Goal: Task Accomplishment & Management: Manage account settings

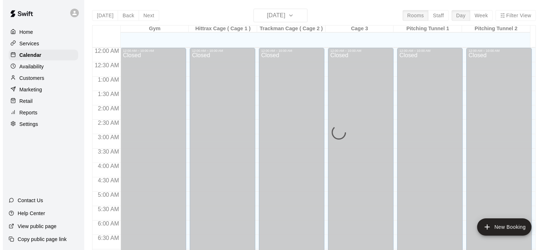
scroll to position [458, 0]
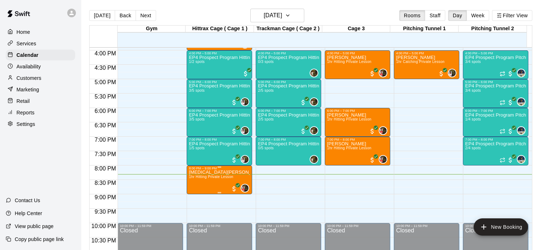
click at [222, 177] on span "1hr Hitting Private Lesson" at bounding box center [211, 177] width 44 height 4
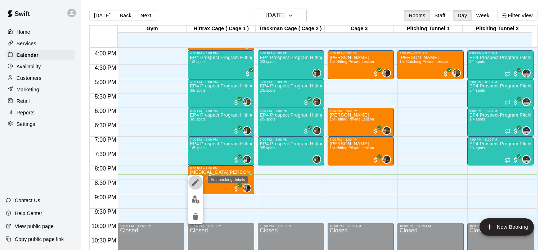
click at [194, 183] on icon "edit" at bounding box center [195, 182] width 6 height 6
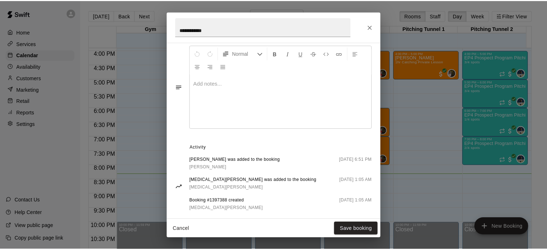
scroll to position [229, 0]
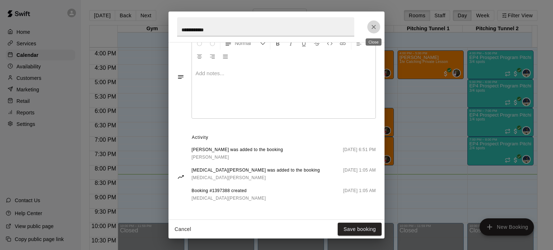
click at [373, 27] on icon "Close" at bounding box center [373, 27] width 4 height 4
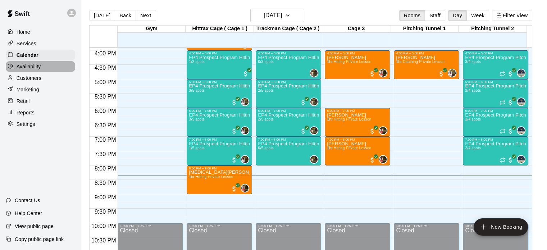
click at [37, 68] on p "Availability" at bounding box center [29, 66] width 24 height 7
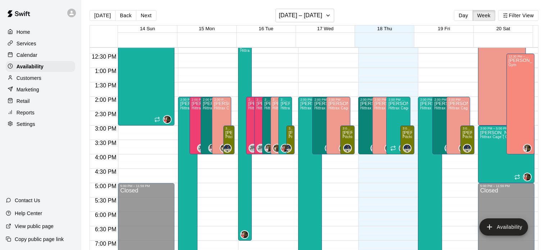
scroll to position [355, 0]
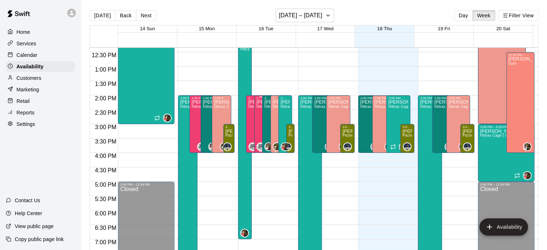
click at [257, 111] on div "[PERSON_NAME] Hittrax Cage ( Cage 1 ), Trackman Cage ( Cage 2 ), Cage 3" at bounding box center [261, 225] width 9 height 250
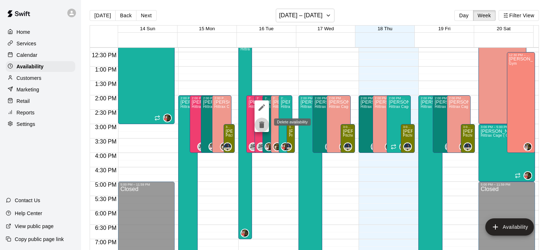
click at [262, 123] on icon "delete" at bounding box center [261, 125] width 9 height 9
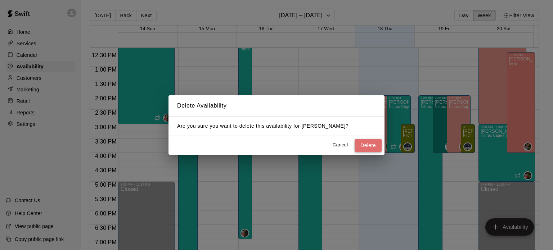
click at [366, 141] on button "Delete" at bounding box center [367, 145] width 27 height 13
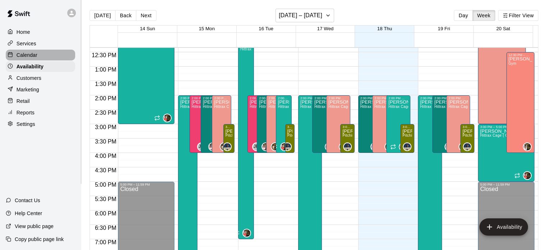
click at [26, 54] on p "Calendar" at bounding box center [27, 54] width 21 height 7
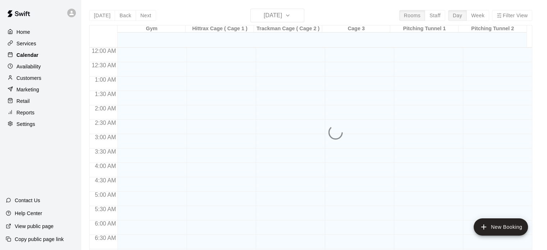
scroll to position [458, 0]
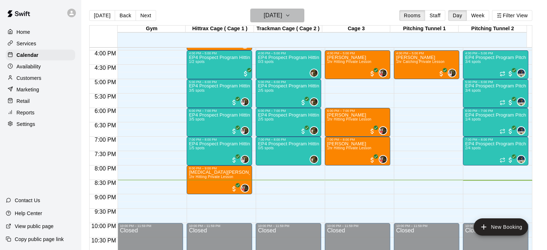
click at [291, 17] on icon "button" at bounding box center [288, 15] width 6 height 9
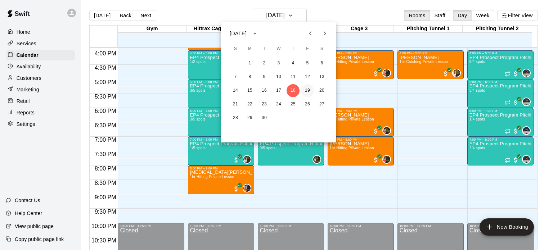
click at [310, 90] on button "19" at bounding box center [307, 90] width 13 height 13
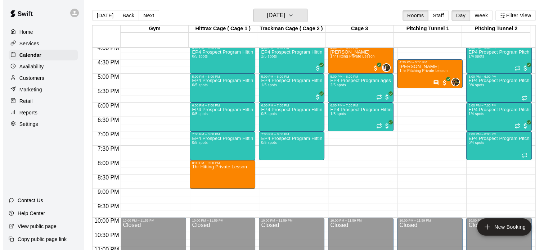
scroll to position [475, 0]
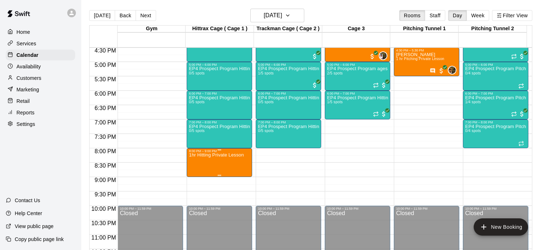
click at [225, 155] on p "1hr Hitting Private Lesson" at bounding box center [216, 155] width 55 height 0
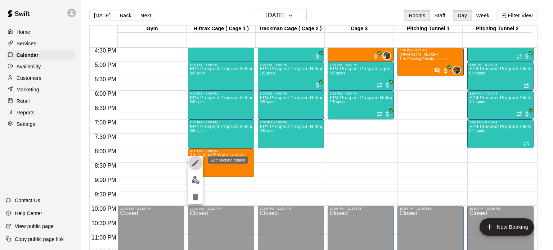
click at [195, 164] on icon "edit" at bounding box center [195, 163] width 6 height 6
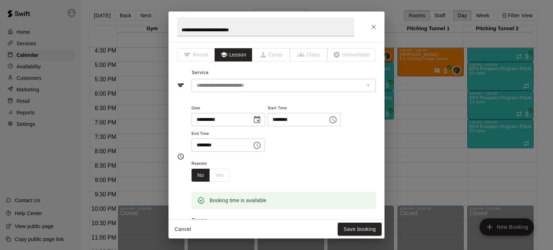
drag, startPoint x: 378, startPoint y: 92, endPoint x: 381, endPoint y: 128, distance: 36.1
click at [381, 128] on div "**********" at bounding box center [276, 130] width 216 height 177
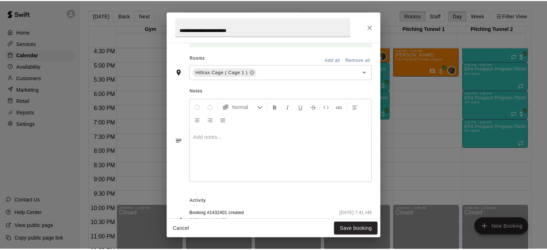
scroll to position [186, 0]
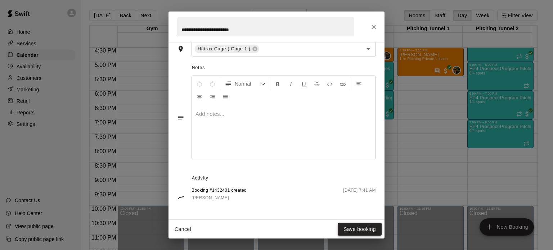
click at [355, 226] on button "Save booking" at bounding box center [359, 229] width 44 height 13
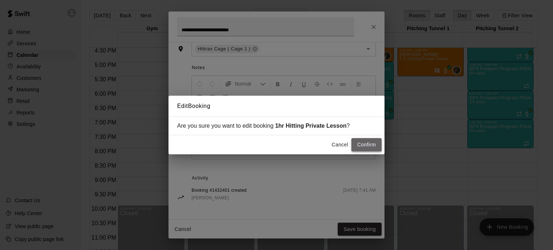
click at [375, 144] on button "Confirm" at bounding box center [366, 144] width 30 height 13
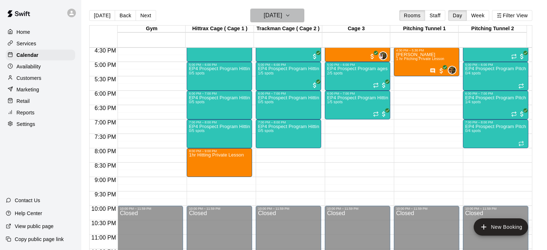
click at [289, 15] on icon "button" at bounding box center [287, 15] width 3 height 1
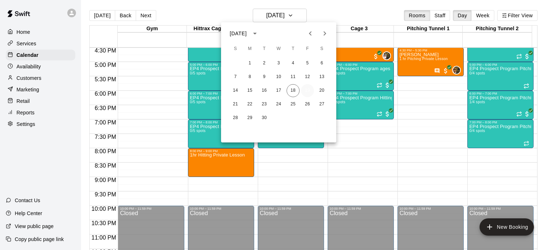
click at [308, 88] on button "19" at bounding box center [307, 90] width 13 height 13
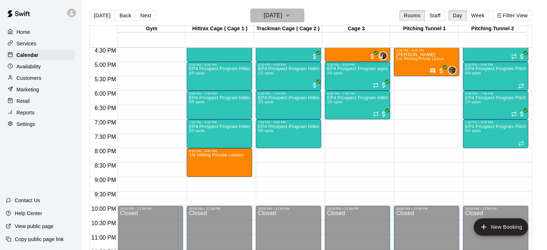
click at [291, 14] on icon "button" at bounding box center [288, 15] width 6 height 9
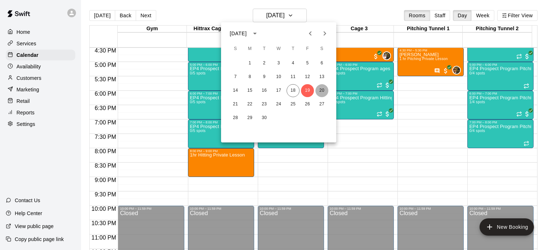
click at [323, 91] on button "20" at bounding box center [321, 90] width 13 height 13
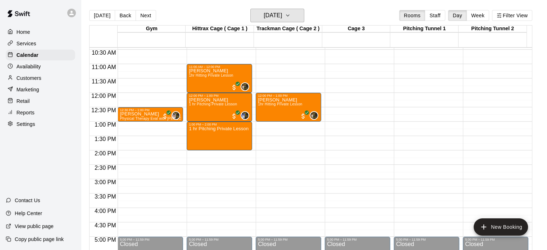
scroll to position [304, 0]
